Goal: Task Accomplishment & Management: Use online tool/utility

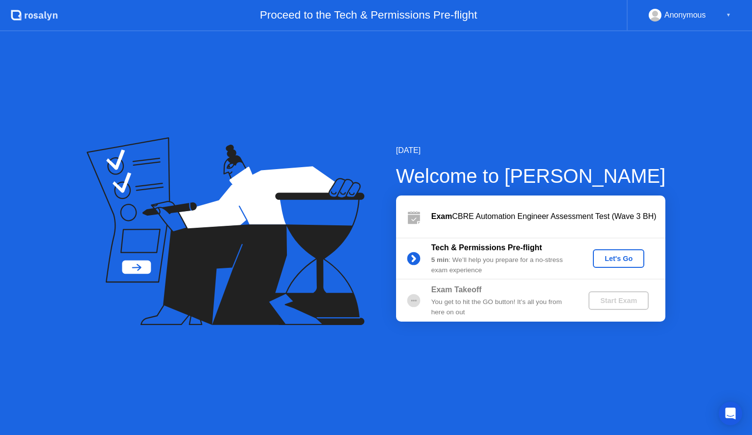
click at [628, 262] on div "Let's Go" at bounding box center [618, 259] width 44 height 8
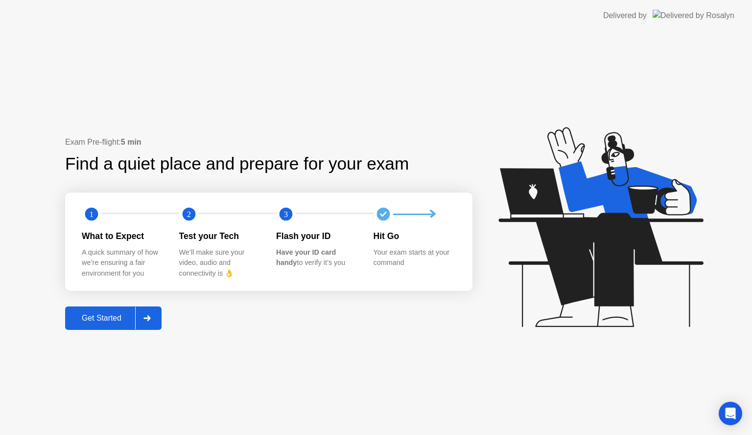
click at [111, 318] on div "Get Started" at bounding box center [101, 318] width 67 height 9
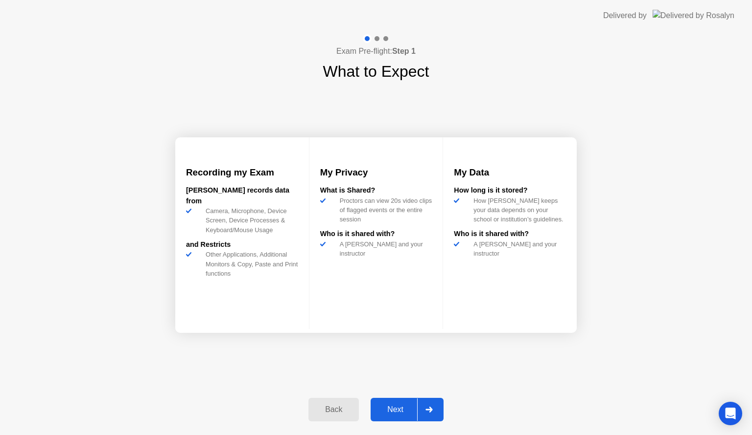
click at [402, 409] on div "Next" at bounding box center [395, 410] width 44 height 9
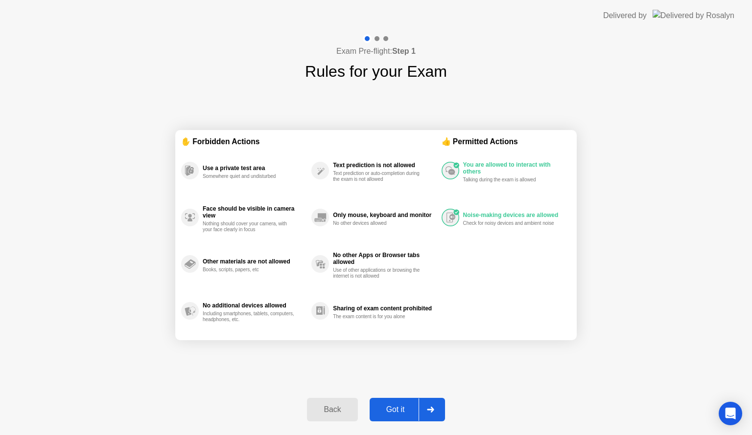
click at [403, 409] on div "Got it" at bounding box center [395, 410] width 46 height 9
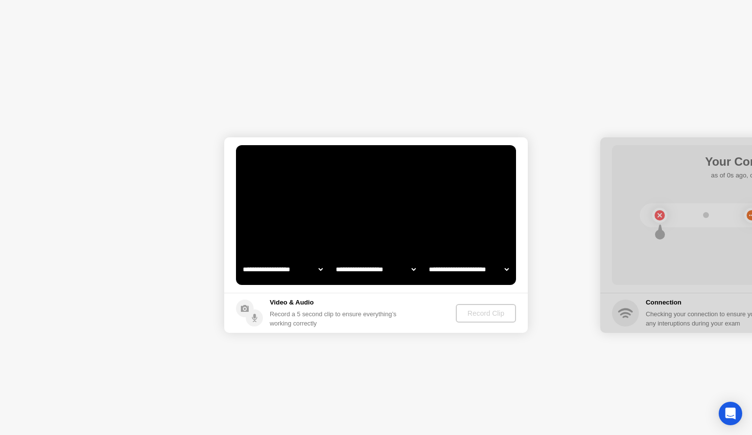
select select "**********"
select select "*******"
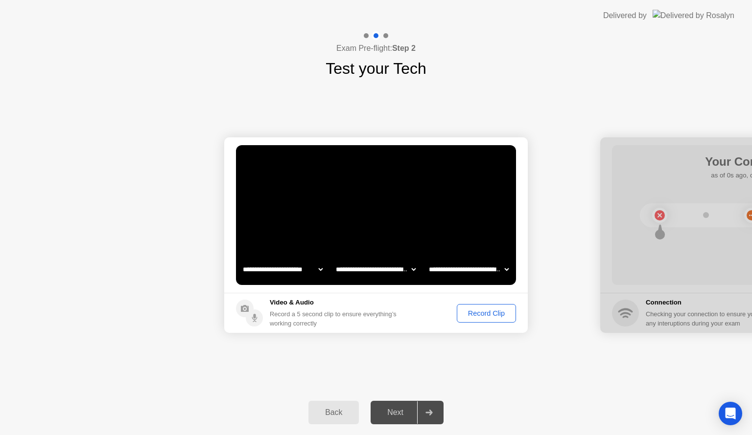
click at [499, 311] on div "Record Clip" at bounding box center [486, 314] width 52 height 8
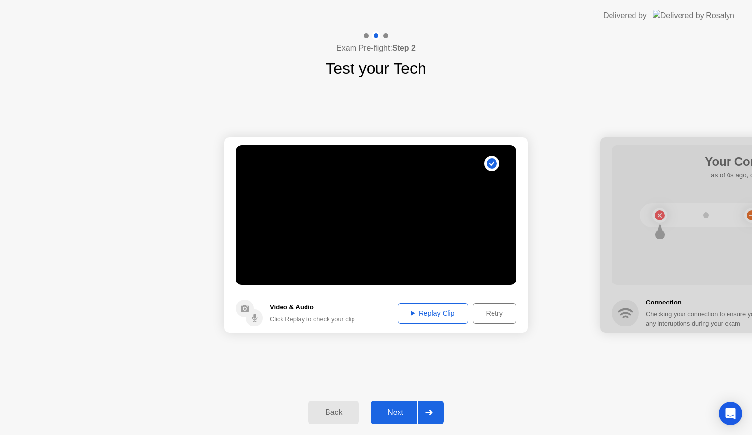
click at [389, 416] on div "Next" at bounding box center [395, 413] width 44 height 9
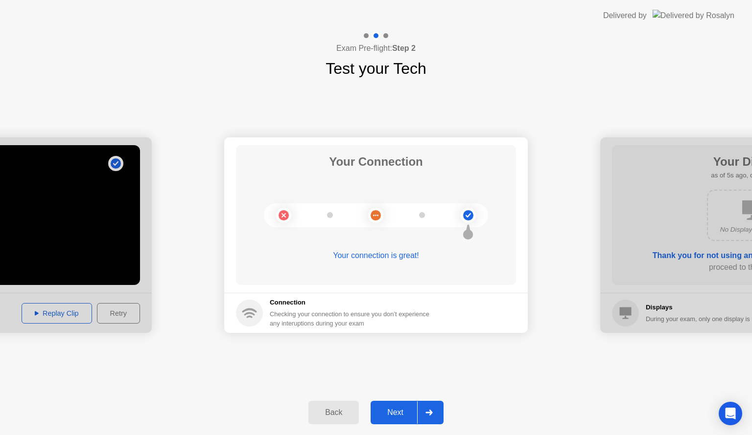
click at [389, 416] on div "Next" at bounding box center [395, 413] width 44 height 9
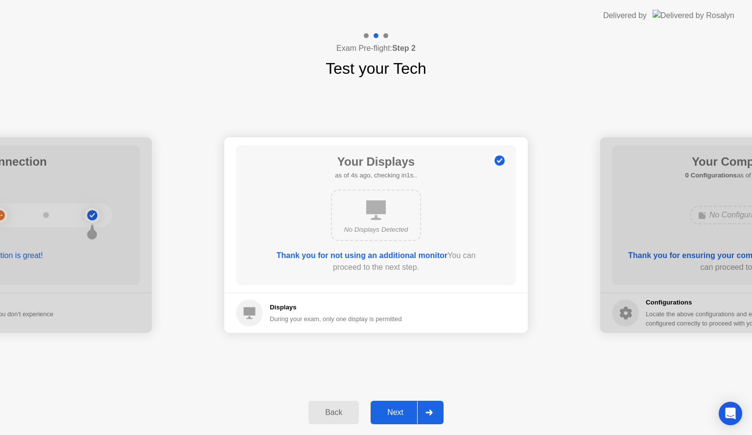
click at [401, 411] on div "Next" at bounding box center [395, 413] width 44 height 9
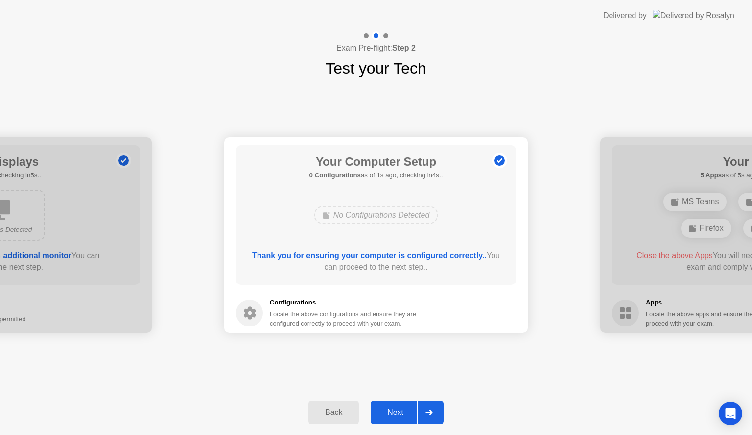
click at [401, 411] on div "Next" at bounding box center [395, 413] width 44 height 9
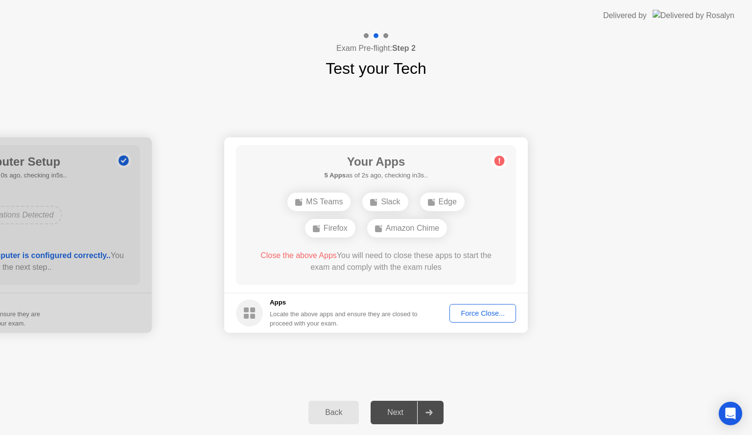
click at [477, 314] on div "Force Close..." at bounding box center [483, 314] width 60 height 8
click at [402, 356] on div "**********" at bounding box center [376, 235] width 752 height 310
click at [475, 317] on div "Force Close..." at bounding box center [483, 314] width 60 height 8
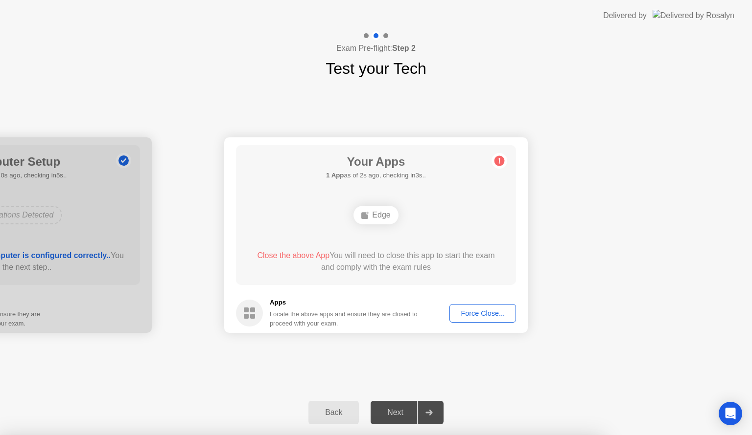
click at [500, 161] on circle at bounding box center [499, 161] width 10 height 10
click at [481, 313] on div "Force Close..." at bounding box center [483, 314] width 60 height 8
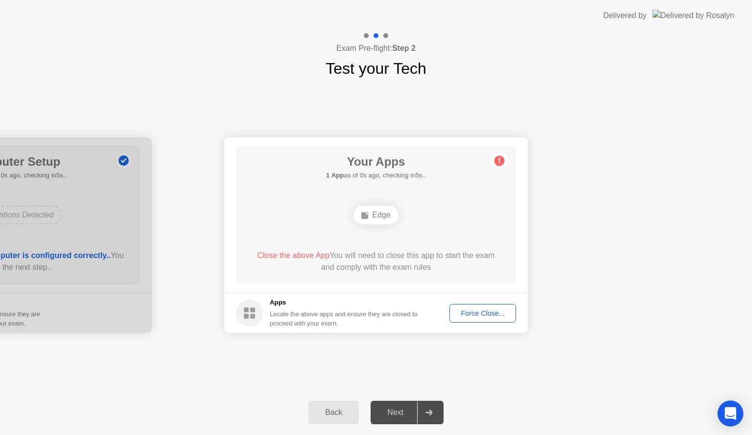
click at [731, 411] on icon "Open Intercom Messenger" at bounding box center [729, 414] width 11 height 13
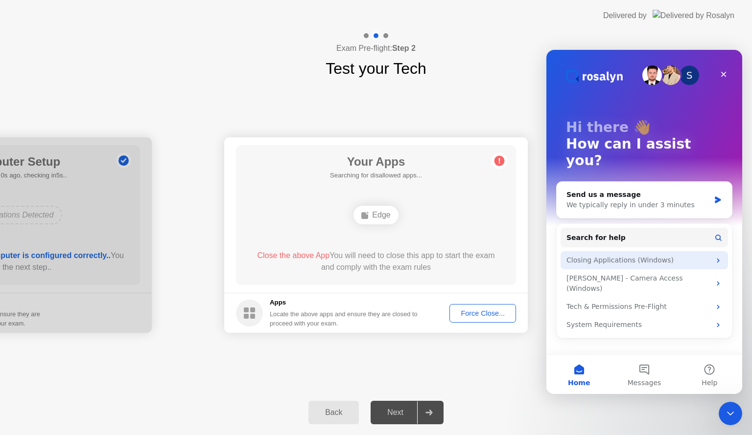
click at [719, 252] on div "Closing Applications (Windows)" at bounding box center [643, 261] width 167 height 18
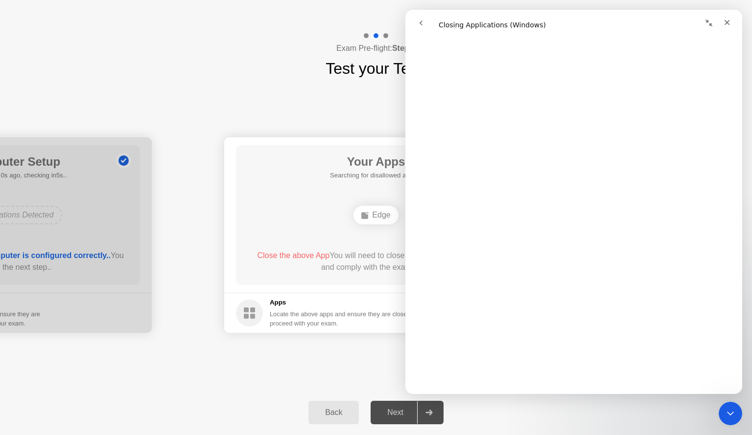
scroll to position [696, 0]
click at [219, 387] on div "**********" at bounding box center [376, 235] width 752 height 310
click at [726, 21] on icon "Close" at bounding box center [726, 22] width 5 height 5
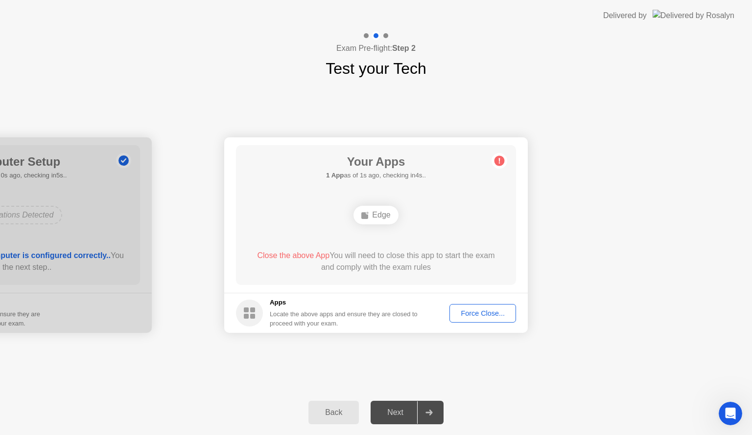
scroll to position [0, 0]
click at [427, 415] on icon at bounding box center [428, 413] width 7 height 6
click at [403, 413] on div "Next" at bounding box center [395, 413] width 44 height 9
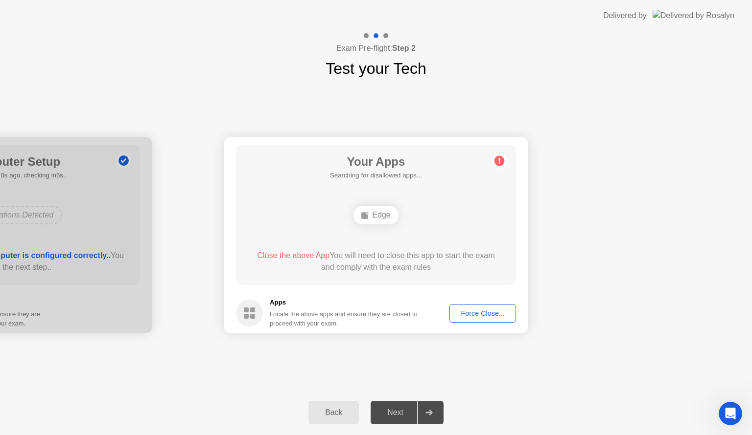
click at [403, 413] on div "Next" at bounding box center [395, 413] width 44 height 9
click at [257, 309] on circle at bounding box center [249, 313] width 27 height 27
click at [488, 305] on button "Force Close..." at bounding box center [482, 313] width 67 height 19
click at [489, 311] on div "Force Close..." at bounding box center [483, 314] width 60 height 8
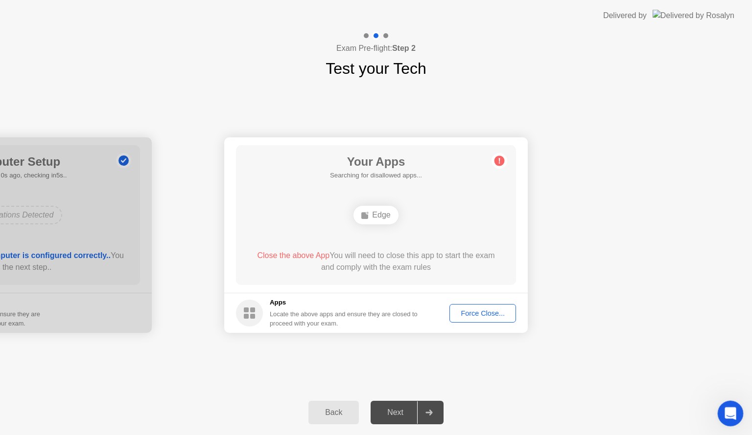
click at [732, 403] on div "Open Intercom Messenger" at bounding box center [728, 412] width 32 height 32
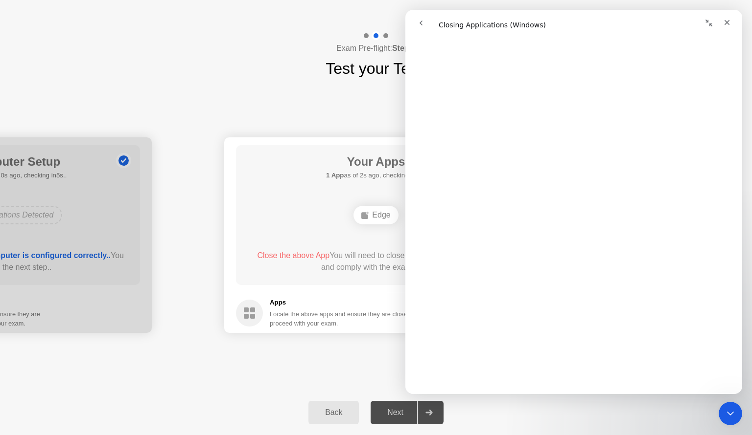
scroll to position [849, 0]
click at [722, 22] on div "Close" at bounding box center [727, 23] width 18 height 18
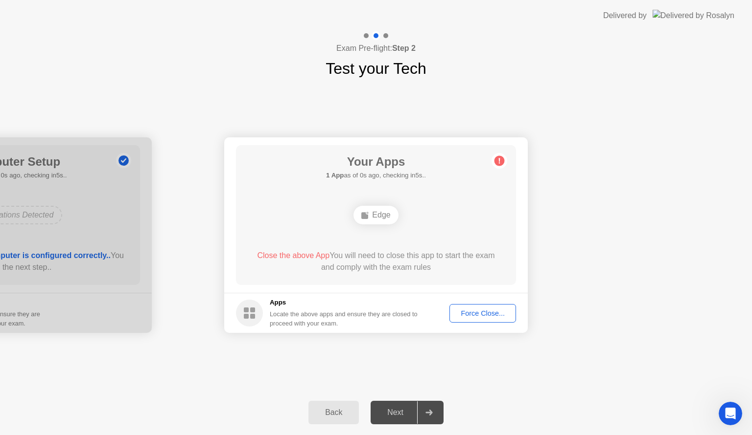
drag, startPoint x: 656, startPoint y: 194, endPoint x: 593, endPoint y: 241, distance: 78.3
click at [463, 316] on div "Force Close..." at bounding box center [483, 314] width 60 height 8
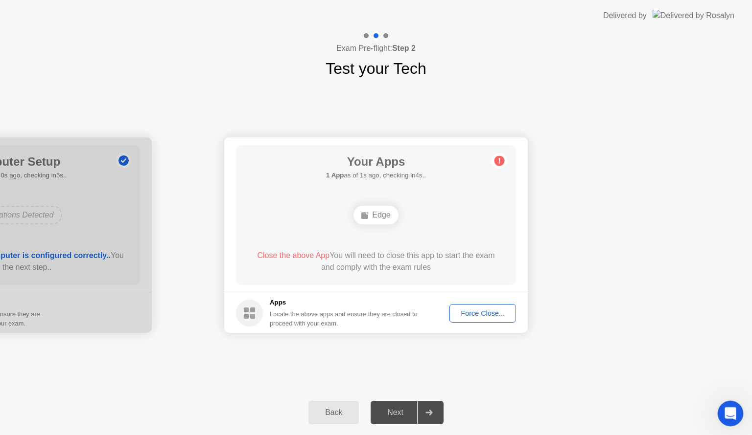
click at [731, 409] on icon "Open Intercom Messenger" at bounding box center [729, 413] width 16 height 16
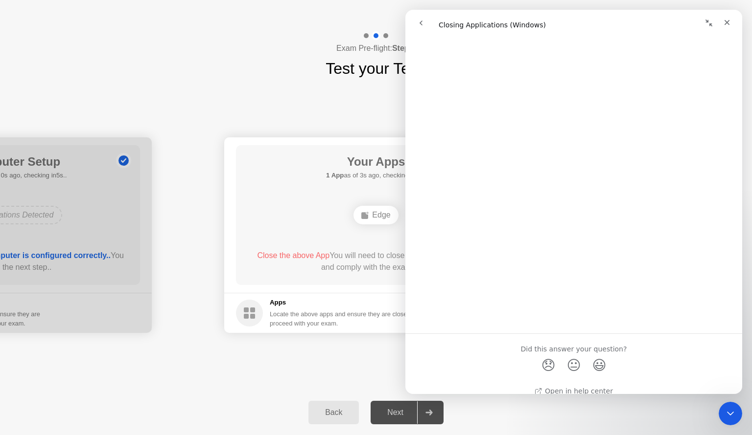
scroll to position [1056, 0]
click at [209, 98] on div "**********" at bounding box center [376, 235] width 752 height 310
drag, startPoint x: 728, startPoint y: 23, endPoint x: 1144, endPoint y: 10, distance: 415.7
click at [728, 23] on icon "Close" at bounding box center [727, 23] width 8 height 8
